Goal: Task Accomplishment & Management: Complete application form

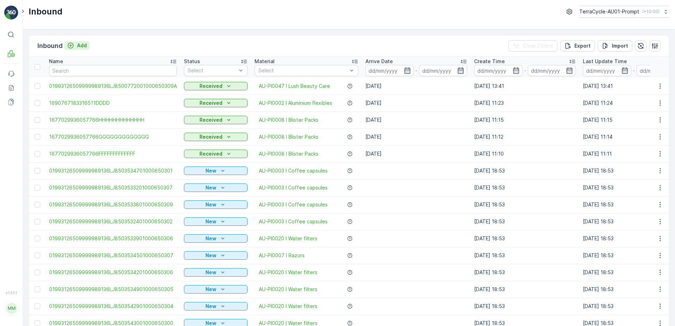
click at [77, 46] on p "Add" at bounding box center [82, 45] width 10 height 7
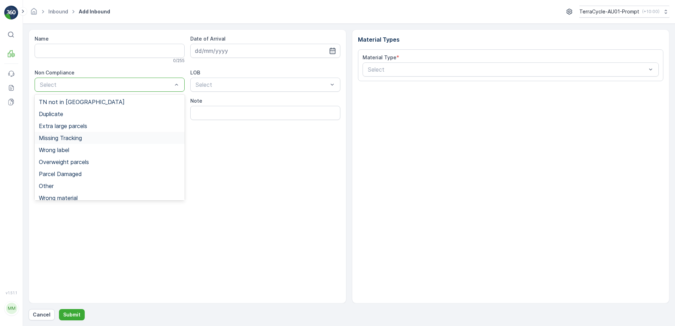
click at [65, 139] on span "Missing Tracking" at bounding box center [60, 138] width 43 height 6
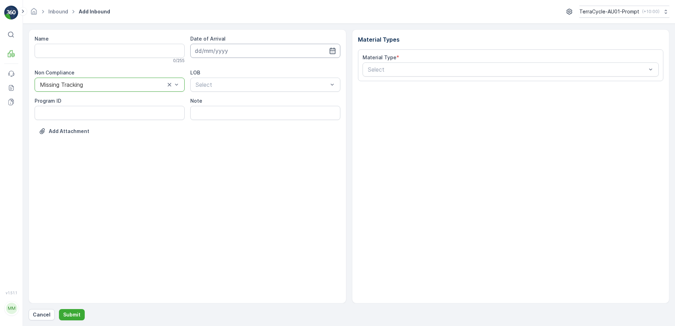
click at [254, 49] on input at bounding box center [265, 51] width 150 height 14
click at [241, 94] on div "1" at bounding box center [240, 95] width 11 height 11
type input "[DATE]"
click at [240, 105] on div "NRP" at bounding box center [265, 102] width 150 height 12
click at [206, 116] on input "Note" at bounding box center [265, 113] width 150 height 14
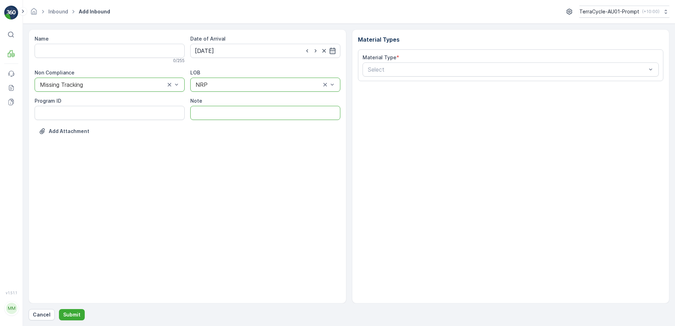
type input "PHOTO ATTACHED IN MEDIA FILE"
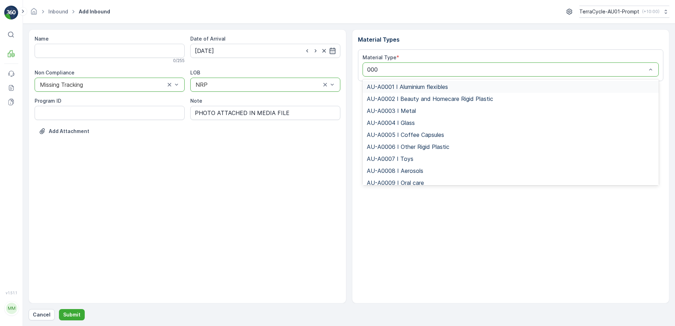
type input "0008"
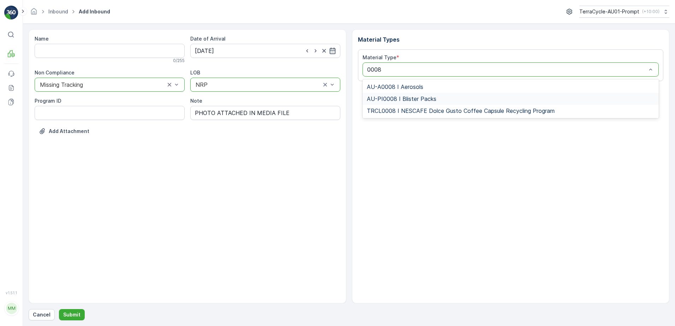
click at [434, 98] on span "AU-PI0008 I Blister Packs" at bounding box center [402, 99] width 70 height 6
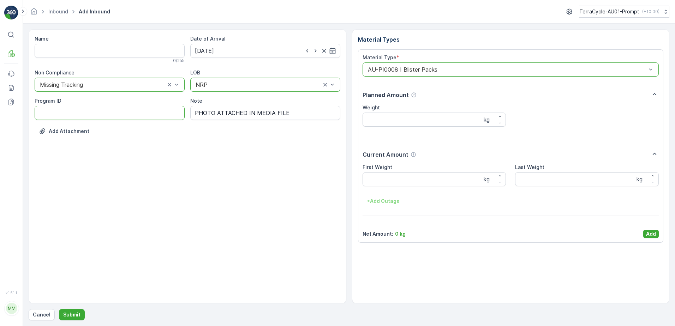
click at [98, 114] on ID "Program ID" at bounding box center [110, 113] width 150 height 14
type ID "1356"
click at [399, 183] on Weight "First Weight" at bounding box center [434, 179] width 144 height 14
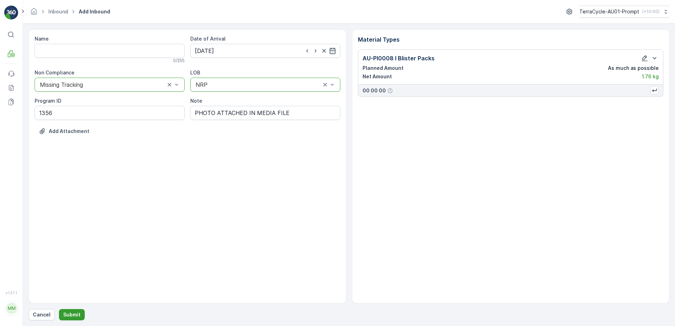
click at [72, 313] on p "Submit" at bounding box center [71, 314] width 17 height 7
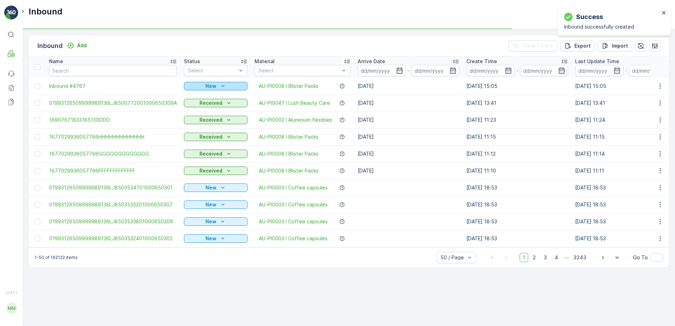
click at [210, 85] on p "New" at bounding box center [210, 86] width 11 height 7
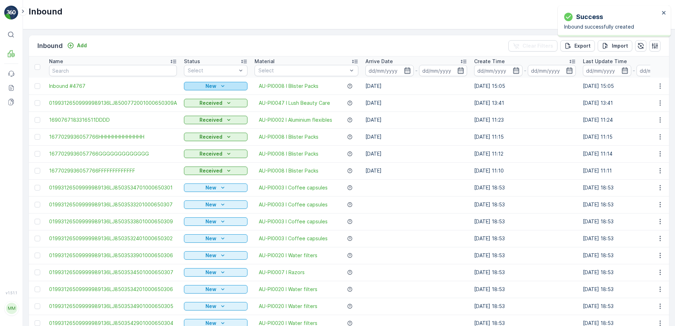
click at [215, 84] on div "New" at bounding box center [216, 86] width 58 height 7
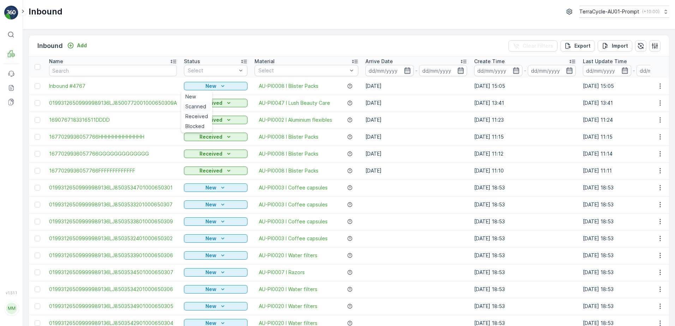
click at [197, 110] on div "Scanned" at bounding box center [196, 107] width 28 height 10
